Goal: Find specific page/section: Find specific page/section

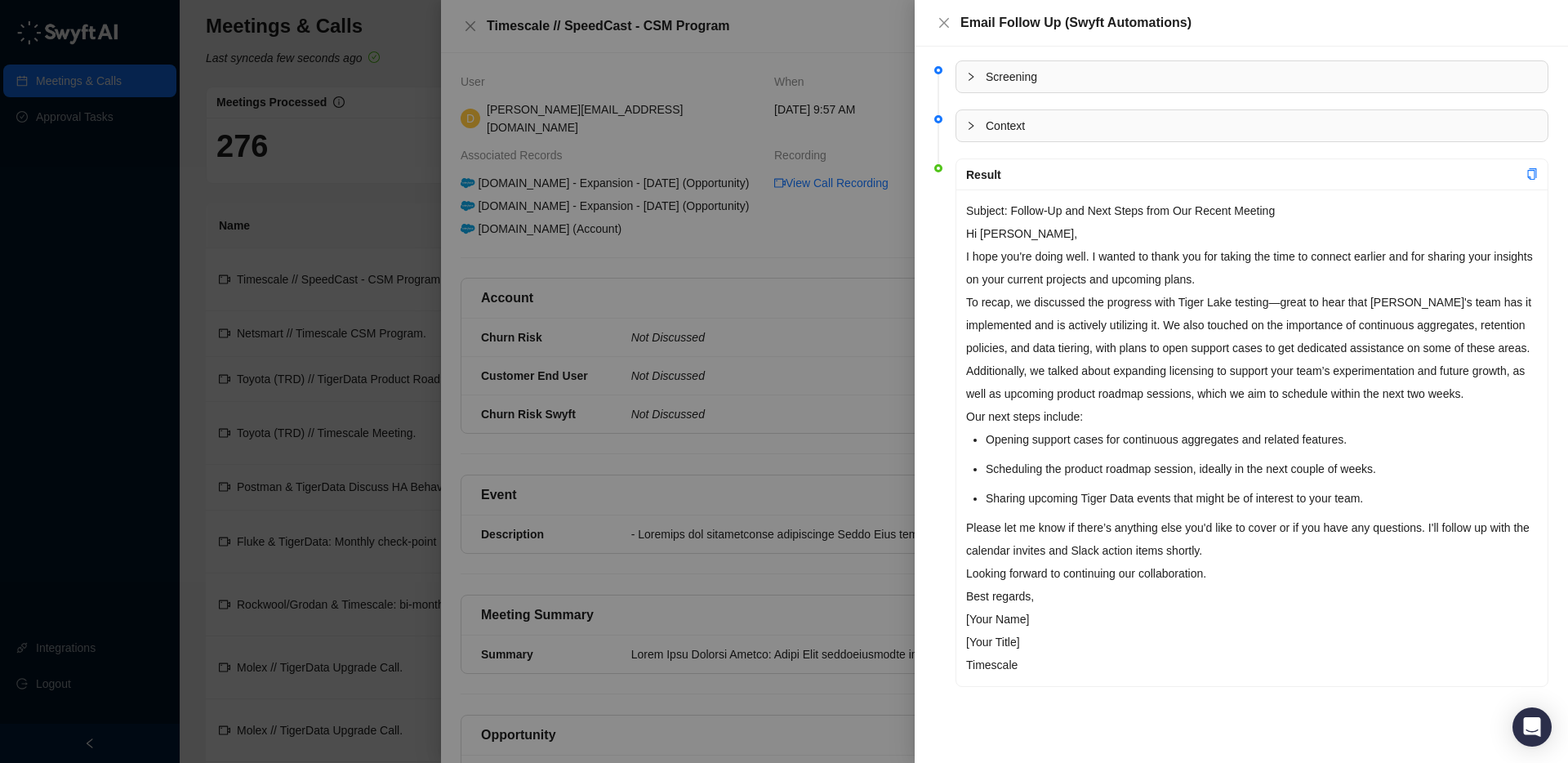
scroll to position [889, 0]
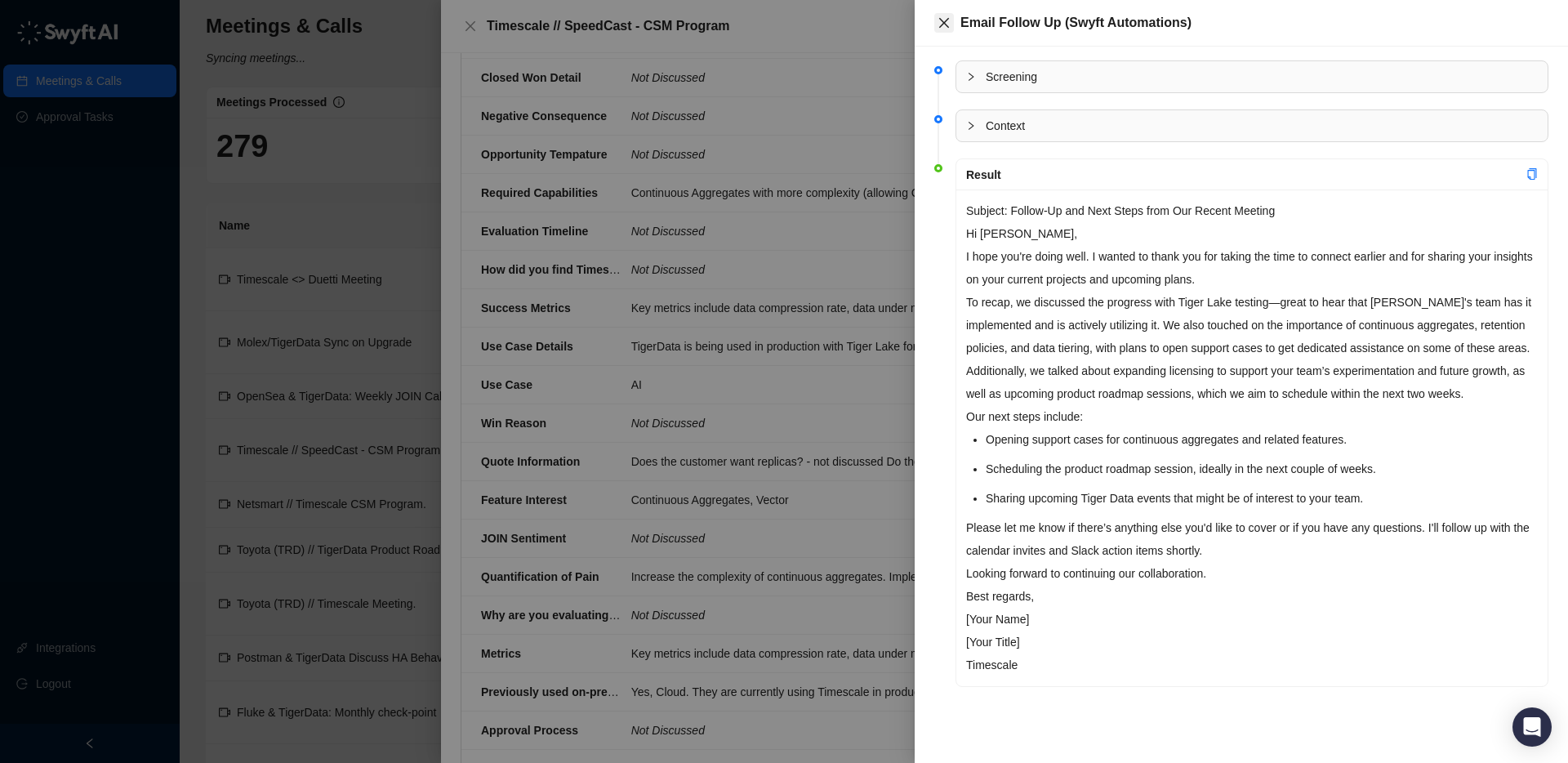
click at [942, 25] on icon "close" at bounding box center [944, 22] width 13 height 13
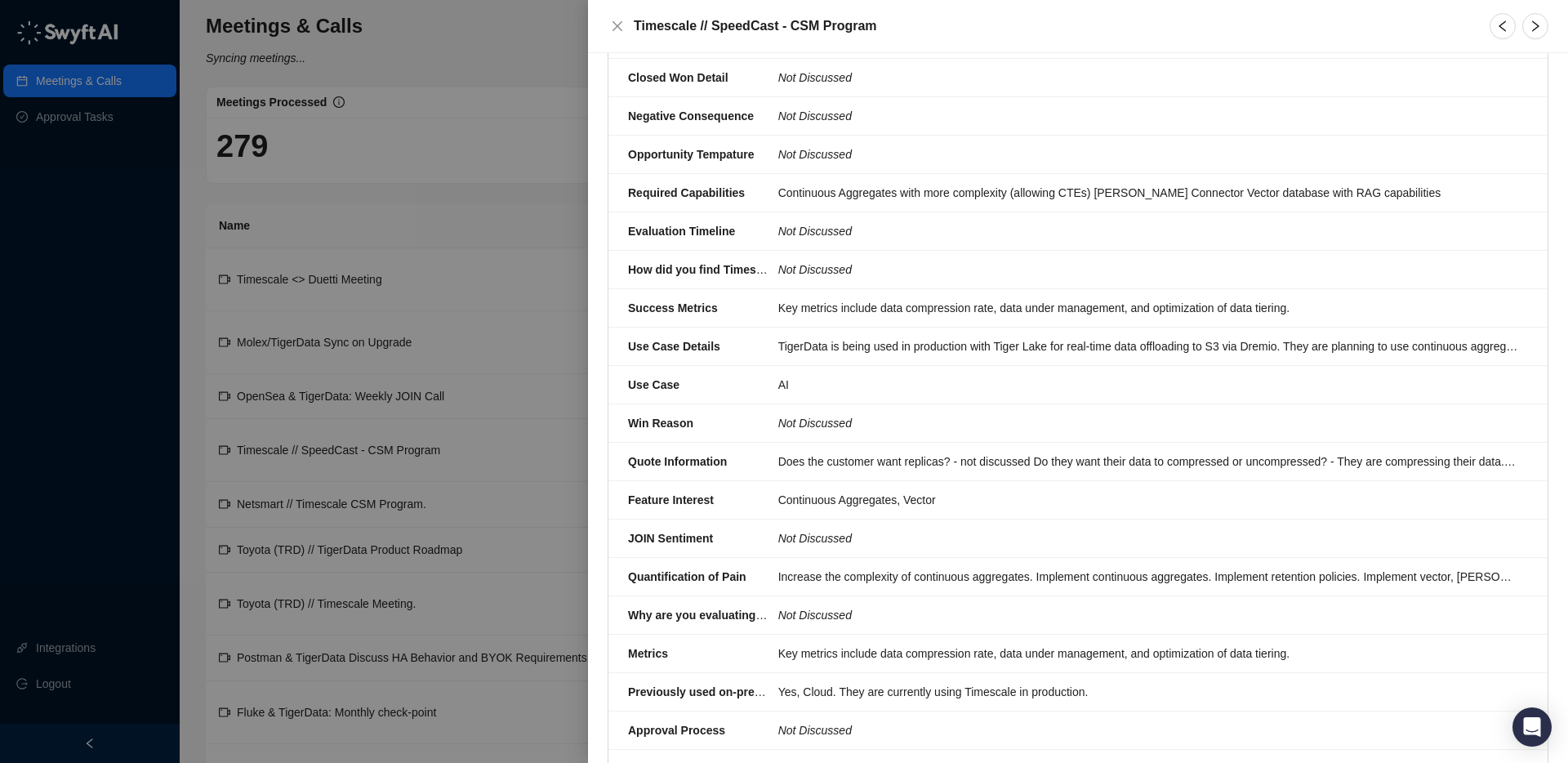
click at [58, 78] on div at bounding box center [784, 382] width 1568 height 763
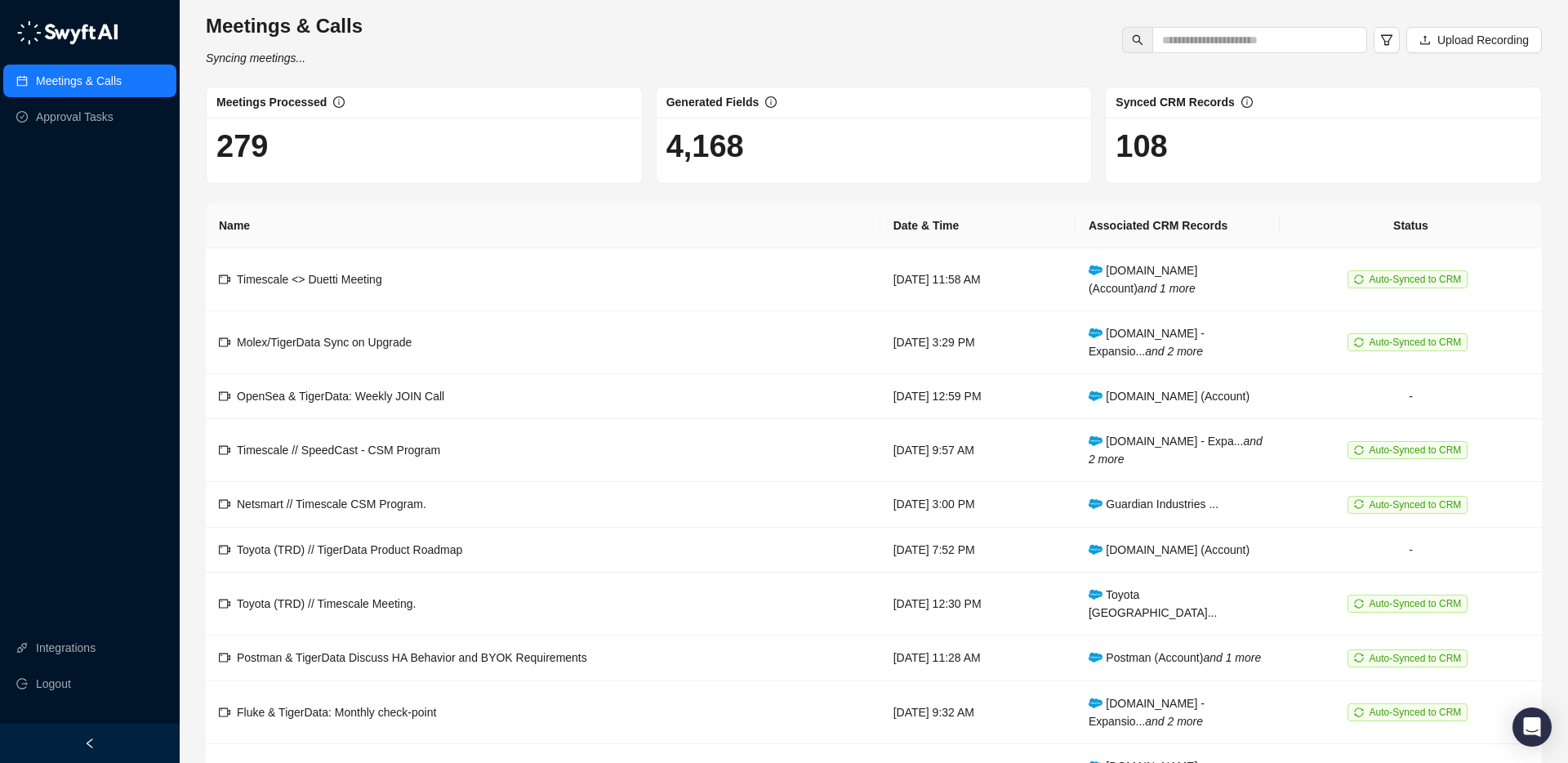
click at [77, 86] on link "Meetings & Calls" at bounding box center [79, 81] width 86 height 32
click at [82, 84] on link "Meetings & Calls" at bounding box center [79, 81] width 86 height 32
click at [434, 285] on td "Timescale <> Duetti Meeting" at bounding box center [543, 280] width 675 height 63
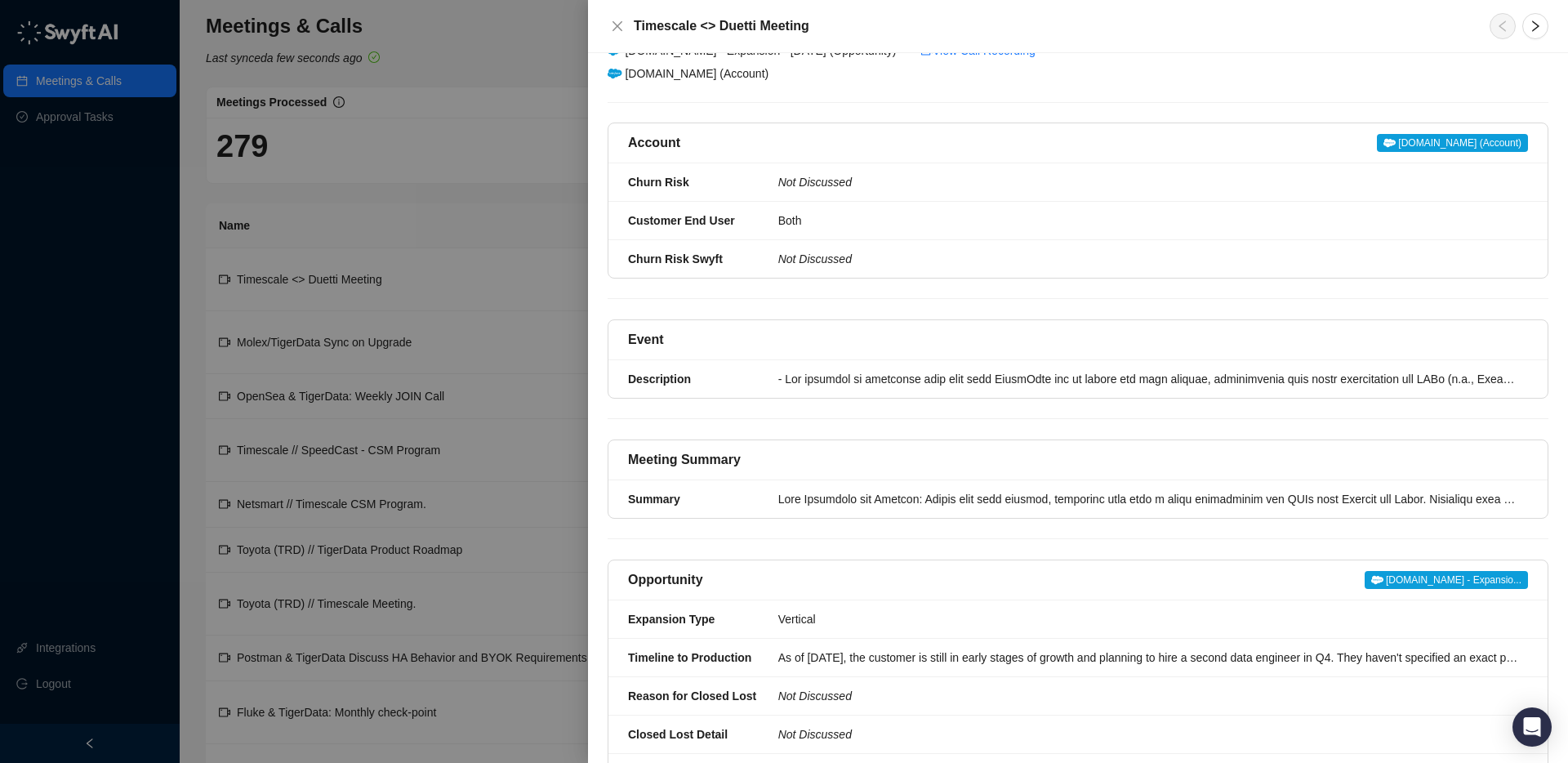
scroll to position [136, 0]
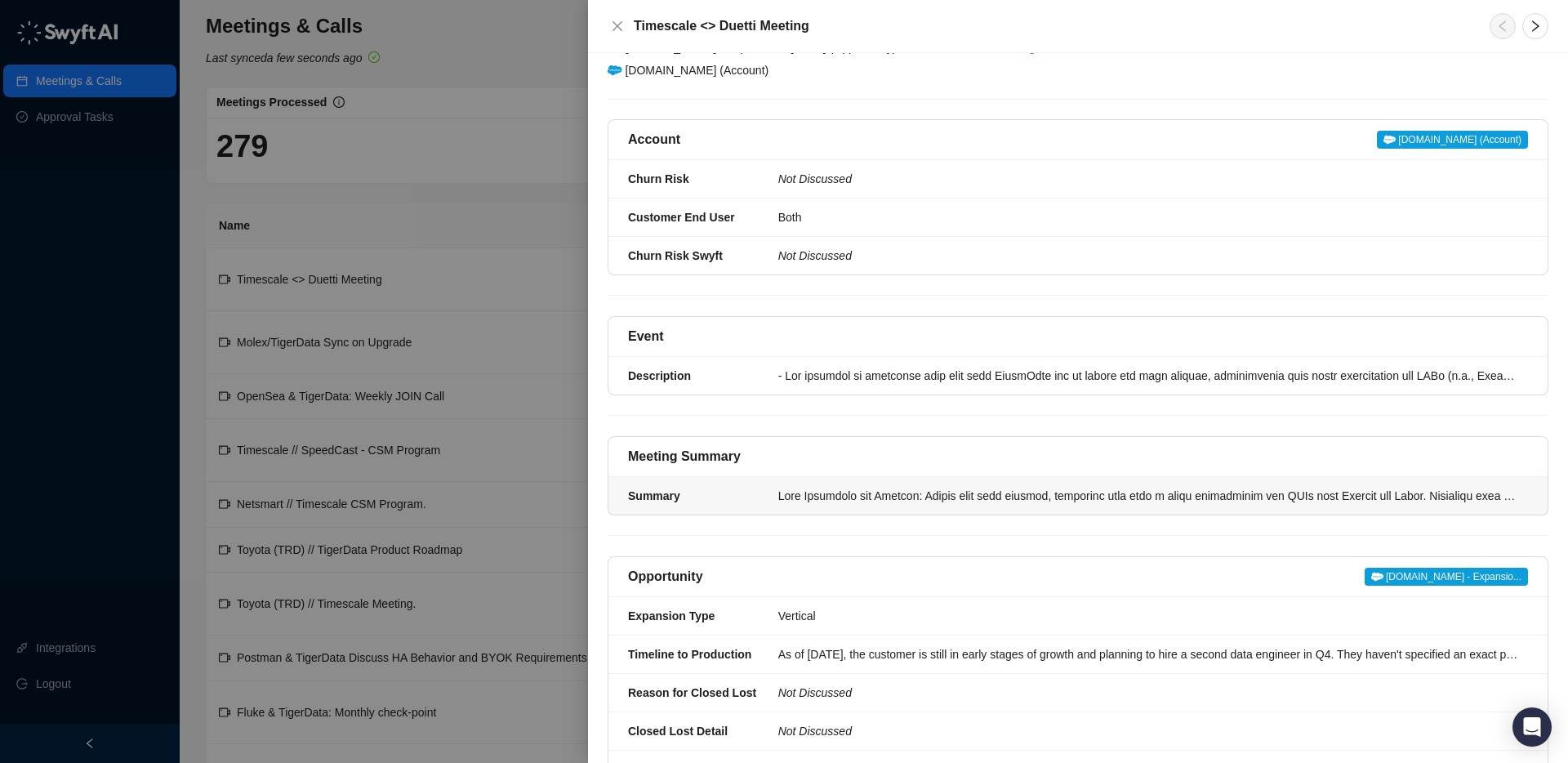
click at [822, 496] on div at bounding box center [1148, 496] width 740 height 18
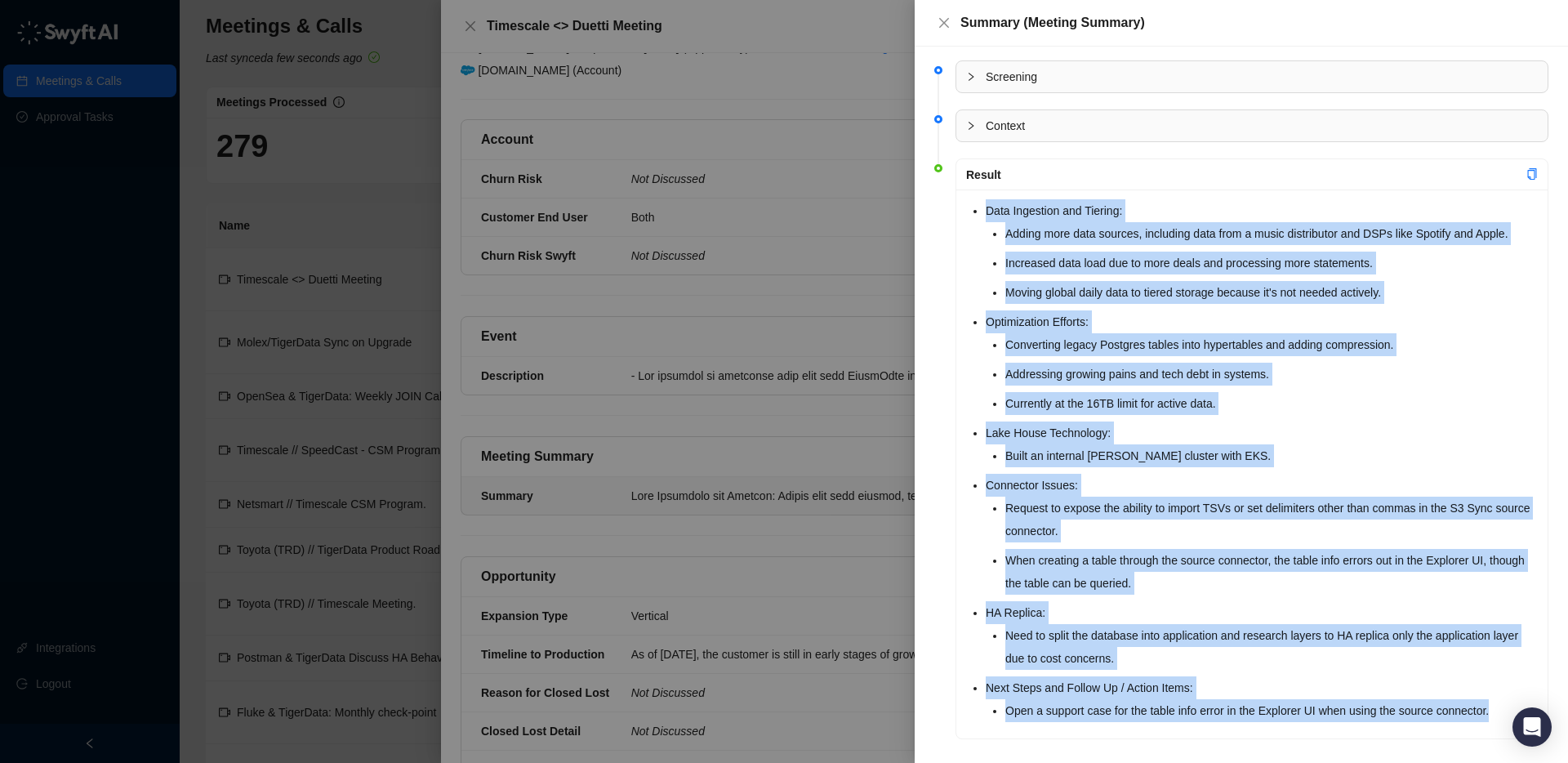
scroll to position [18, 0]
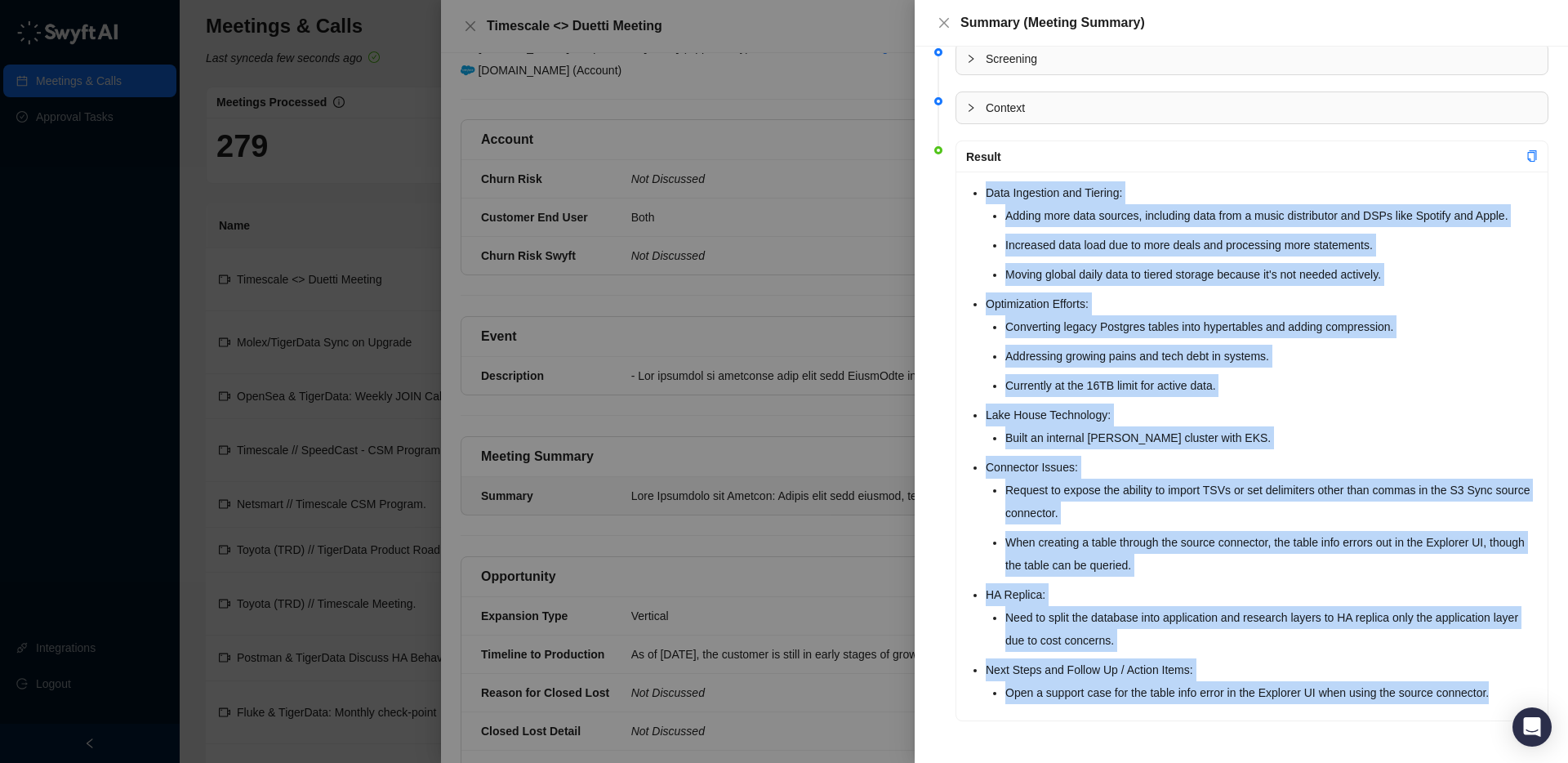
drag, startPoint x: 973, startPoint y: 211, endPoint x: 1546, endPoint y: 683, distance: 742.4
click at [1547, 684] on div "Data Ingestion and Tiering: Adding more data sources, including data from a mus…" at bounding box center [1252, 446] width 591 height 549
copy ul "Data Ingestion and Tiering: Adding more data sources, including data from a mus…"
